Goal: Navigation & Orientation: Find specific page/section

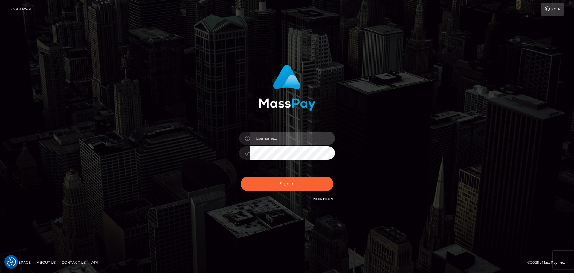
click at [303, 135] on input "text" at bounding box center [292, 137] width 85 height 13
click at [0, 272] on com-1password-button at bounding box center [0, 273] width 0 height 0
type input "[PERSON_NAME].throne"
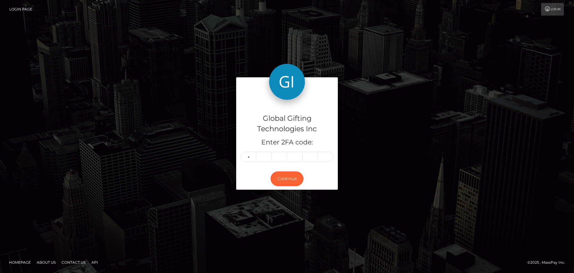
type input "4"
type input "6"
type input "4"
type input "2"
type input "3"
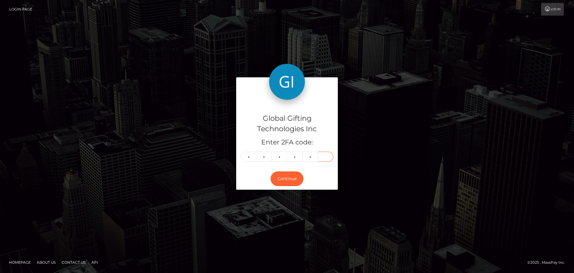
type input "1"
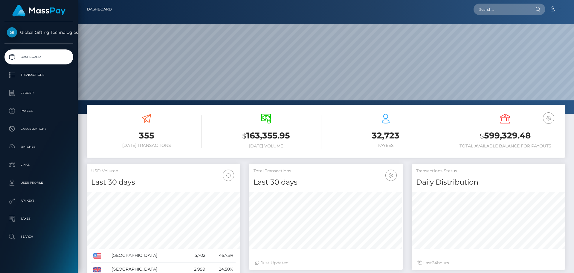
scroll to position [106, 154]
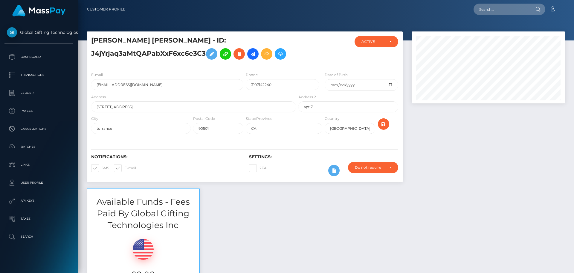
scroll to position [72, 154]
